Goal: Answer question/provide support

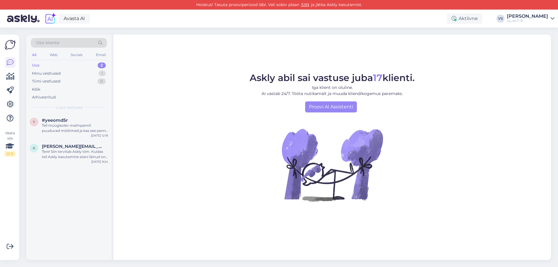
click at [42, 64] on div "Uus 2" at bounding box center [69, 65] width 76 height 8
click at [70, 125] on div "Teil müügisolev malmpannil puuduvad mõõtmed ja kas see pann on eeltöödeldud" at bounding box center [75, 128] width 66 height 10
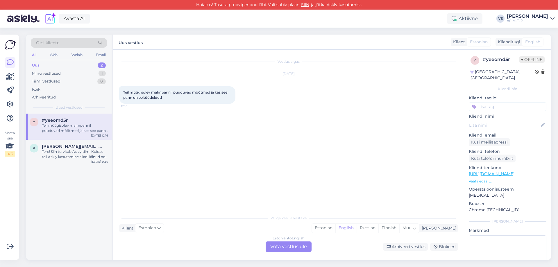
click at [279, 246] on div "Estonian to English Võta vestlus üle" at bounding box center [289, 247] width 46 height 10
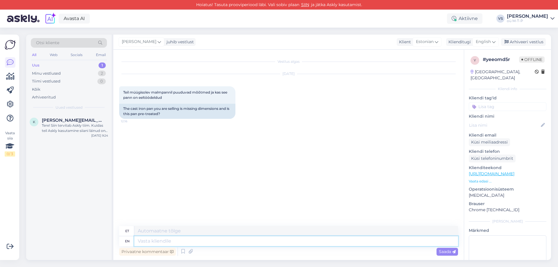
click at [149, 240] on textarea at bounding box center [296, 241] width 324 height 10
type textarea "Tere"
type textarea "Tere kohe"
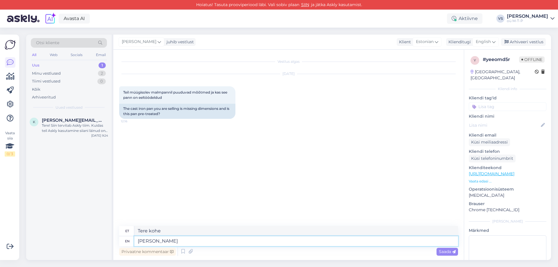
type textarea "[PERSON_NAME]"
type textarea "Tere kohe"
type textarea "Tere"
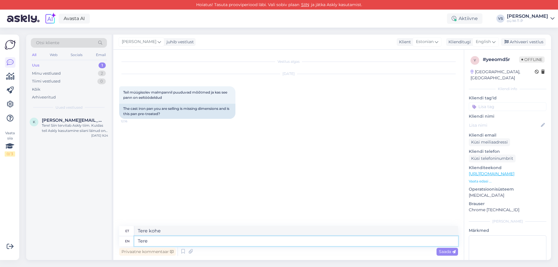
type textarea "Tere"
type textarea "Tere tänan"
type textarea "Tere tänan hu"
type textarea "Tere tänan siin"
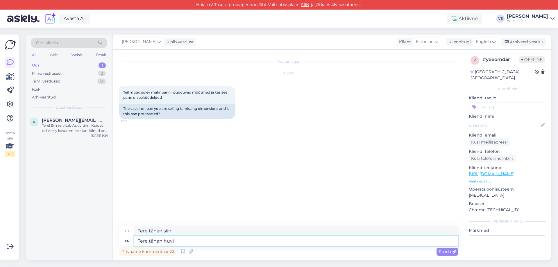
type textarea "Tere tänan huvi"
type textarea "Tere tänan huvi eest"
type textarea "Tere tänan huvi eest vaatame"
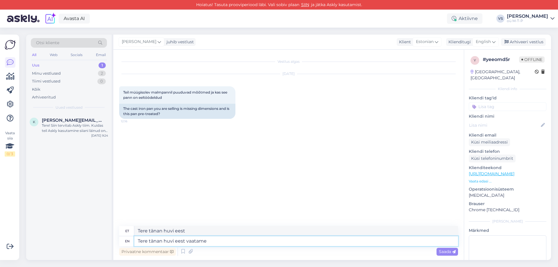
type textarea "Tere tänan huvi eest vaatama"
type textarea "Tere tänan huvi eest vaatame kohe"
type textarea "Tere tänan huvi eest vaatame kohe üle"
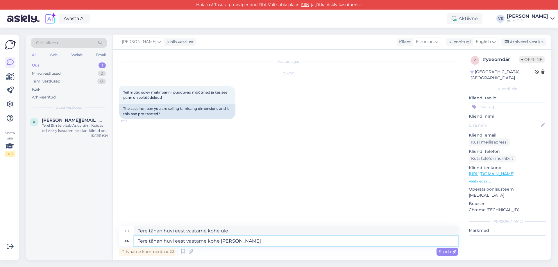
type textarea "Tere tänan huvi eest vaatame kohe [PERSON_NAME]"
type textarea "Tere tänan huvi eest vaatame kohe [PERSON_NAME] saadame"
type textarea "Tere tänan huvi eest vaatame kohe [PERSON_NAME] saadame puuuduoleva"
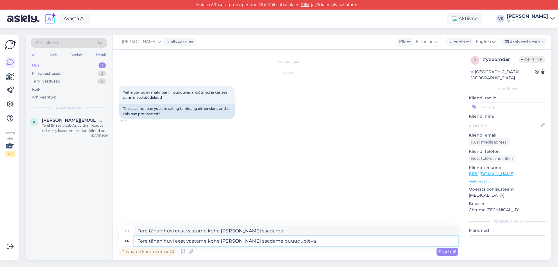
type textarea "Tere tänan huvi eest vaatame kohe [PERSON_NAME] saadame puuuduoleva"
type textarea "Tere tänan huvi eest vaatame kohe [PERSON_NAME] saadame puuuduoleva info"
click at [447, 249] on div "Saada" at bounding box center [448, 252] width 22 height 8
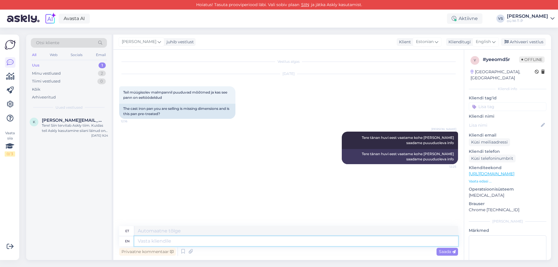
click at [152, 242] on textarea at bounding box center [296, 241] width 324 height 10
click at [154, 233] on textarea at bounding box center [296, 231] width 324 height 10
click at [153, 240] on textarea at bounding box center [296, 241] width 324 height 10
paste textarea "Läbimõõt 24 x 5 cm"
type textarea "Läbimõõt 24 x 5 cm"
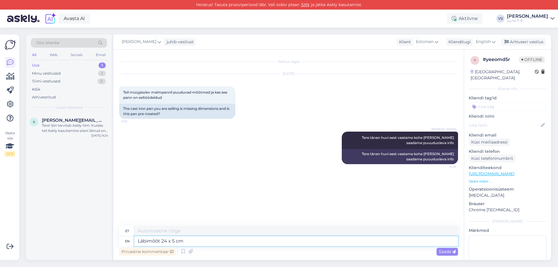
type textarea "Läbimõõt 24 x 5 cm"
click at [150, 241] on textarea at bounding box center [296, 241] width 324 height 10
paste textarea "Must pind saadakse ainulaadse protsessi käigus, mille käigus valurauast [PERSON…"
type textarea "Must pind saadakse ainulaadse protsessi käigus, mille käigus valurauast [PERSON…"
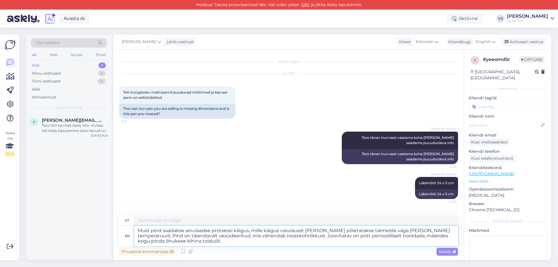
type textarea "Must pind [PERSON_NAME] protsessi käigus, mille käigus valurauast nõuda põletat…"
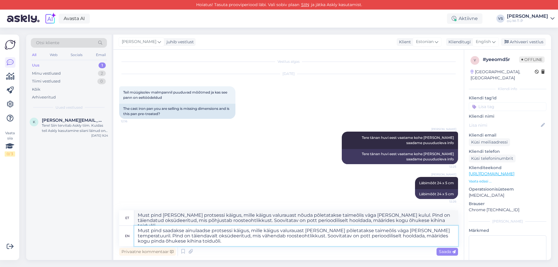
click at [314, 237] on textarea "Must pind saadakse ainulaadse protsessi käigus, mille käigus valurauast [PERSON…" at bounding box center [296, 236] width 324 height 20
type textarea "Must pind saadakse ainulaadse protsessi käigus, mille käigus valurauast [PERSON…"
type textarea "Must pind [PERSON_NAME] protsessi käigus, mille käigus valurauast nõuda põletat…"
type textarea "Must pind saadakse ainulaadse protsessi käigus, mille käigus valurauast [PERSON…"
type textarea "Must pind [PERSON_NAME] protsessi käigus, mille käigus valurauast nõuda põletat…"
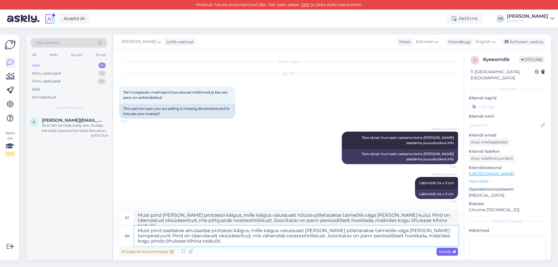
type textarea "Must pind saadakse ainulaadse protsessi käigus, mille käigus valurauast [PERSON…"
click at [448, 251] on span "Saada" at bounding box center [447, 251] width 17 height 5
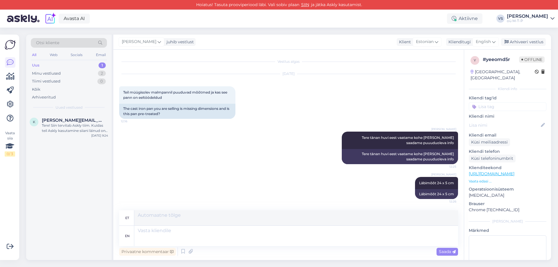
scroll to position [61, 0]
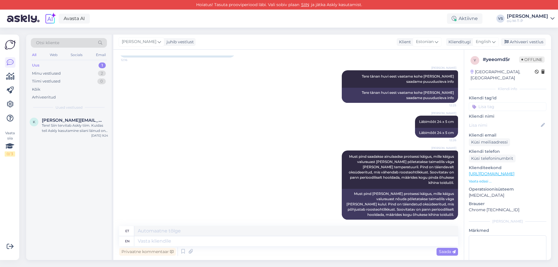
click at [495, 171] on link "[URL][DOMAIN_NAME]" at bounding box center [492, 173] width 46 height 5
click at [304, 5] on link "SIIN" at bounding box center [305, 4] width 12 height 5
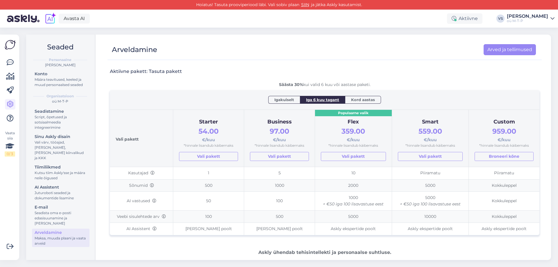
click at [278, 101] on span "Igakuiselt" at bounding box center [284, 100] width 20 height 6
